Goal: Find specific page/section: Find specific page/section

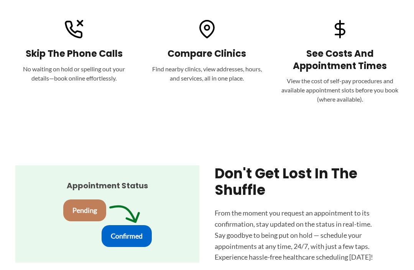
scroll to position [366, 0]
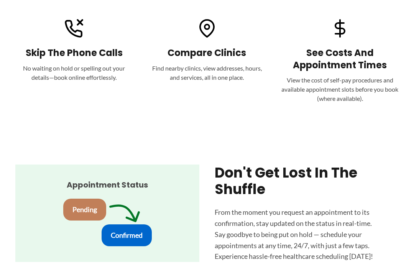
click at [310, 71] on h3 "See Costs and Appointment Times" at bounding box center [340, 59] width 118 height 24
click at [310, 104] on p "View the cost of self-pay procedures and available appointment slots before you…" at bounding box center [340, 90] width 118 height 28
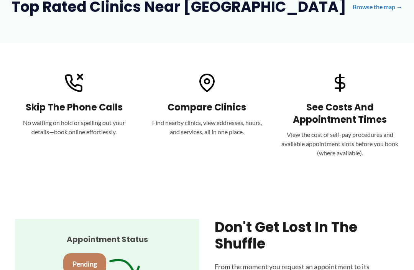
scroll to position [309, 0]
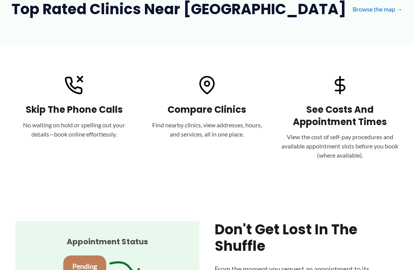
click at [310, 94] on img at bounding box center [340, 85] width 18 height 18
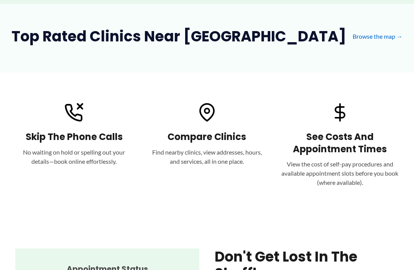
scroll to position [277, 0]
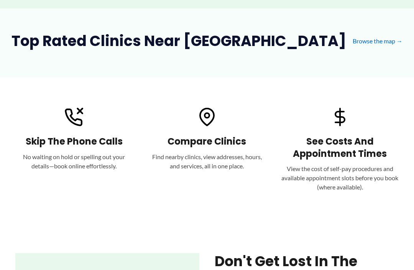
click at [310, 127] on img at bounding box center [340, 117] width 18 height 18
click at [310, 47] on link "Browse the map →" at bounding box center [378, 42] width 50 height 12
